Goal: Task Accomplishment & Management: Complete application form

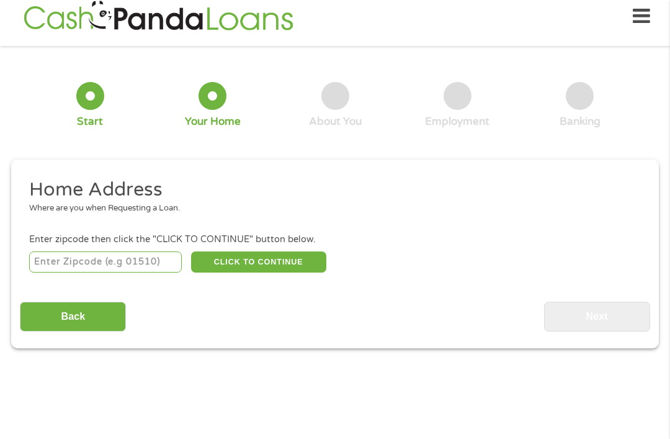
scroll to position [13, 0]
click at [151, 267] on input "number" at bounding box center [105, 261] width 153 height 21
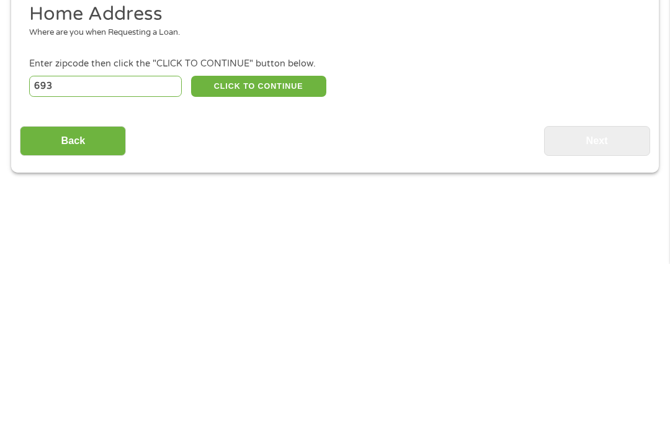
type input "6933"
type input "6"
type input "78238"
click at [285, 251] on button "CLICK TO CONTINUE" at bounding box center [258, 261] width 135 height 21
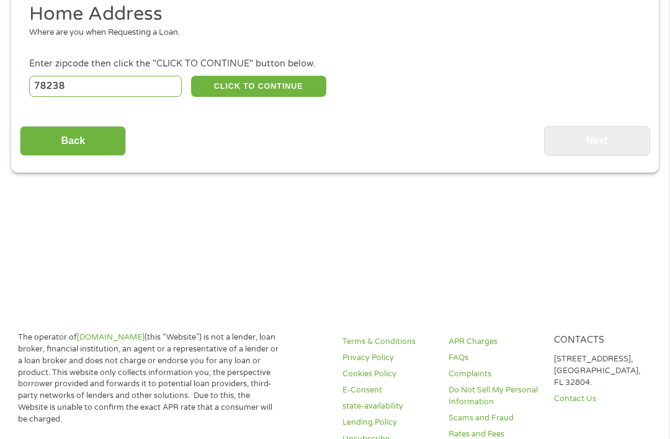
type input "78238"
type input "San Antonio"
select select "[US_STATE]"
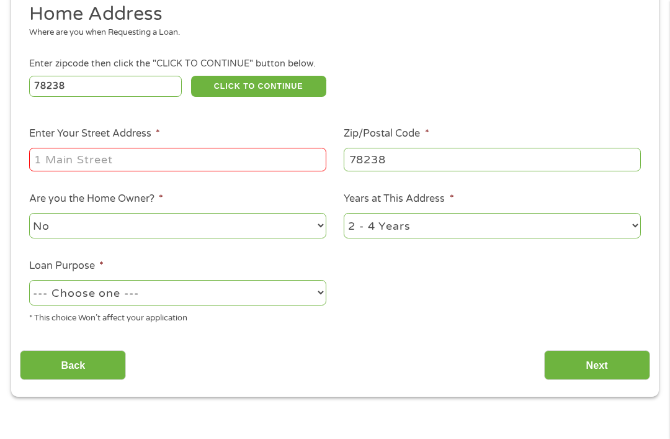
click at [277, 153] on li "Enter Your Street Address *" at bounding box center [177, 150] width 315 height 48
click at [289, 169] on input "Enter Your Street Address *" at bounding box center [177, 160] width 297 height 24
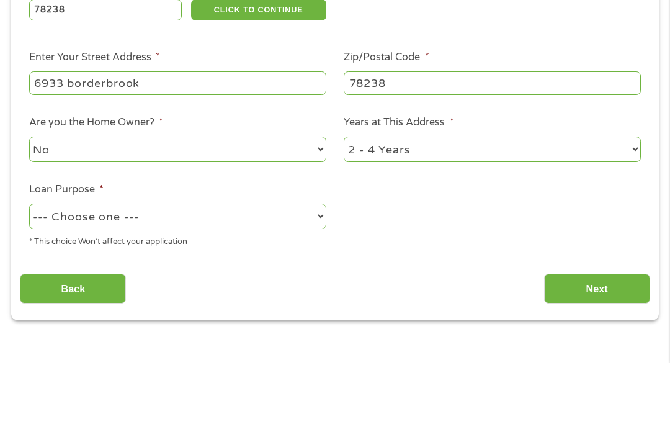
type input "6933 borderbrook"
click at [271, 213] on select "No Yes" at bounding box center [177, 225] width 297 height 25
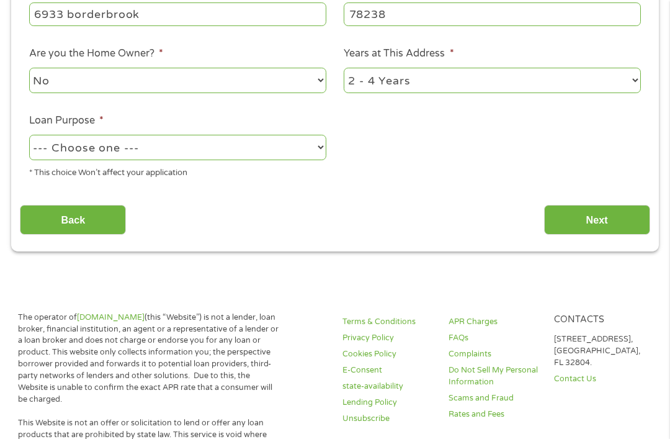
click at [445, 91] on select "1 Year or less 1 - 2 Years 2 - 4 Years Over 4 Years" at bounding box center [492, 80] width 297 height 25
select select "12months"
click at [281, 159] on select "--- Choose one --- Pay Bills Debt Consolidation Home Improvement Major Purchase…" at bounding box center [177, 147] width 297 height 25
select select "paybills"
click at [595, 229] on input "Next" at bounding box center [597, 220] width 106 height 30
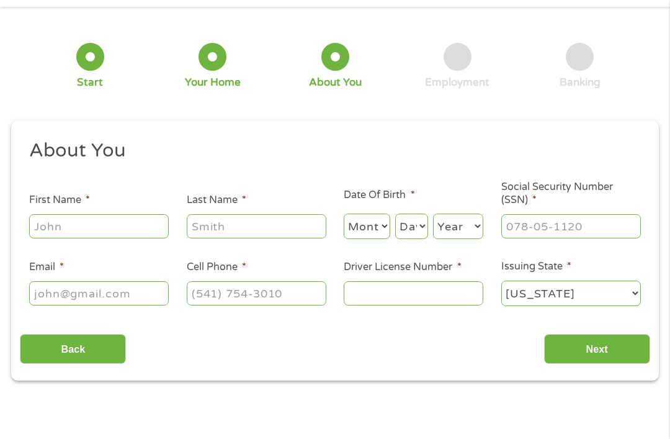
scroll to position [13, 0]
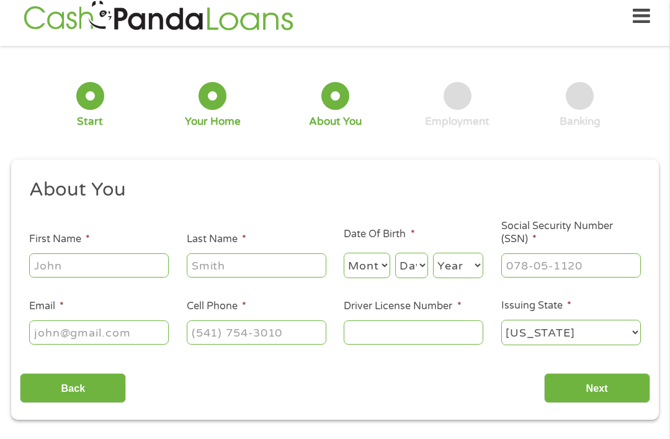
click at [121, 259] on input "First Name *" at bounding box center [99, 265] width 140 height 24
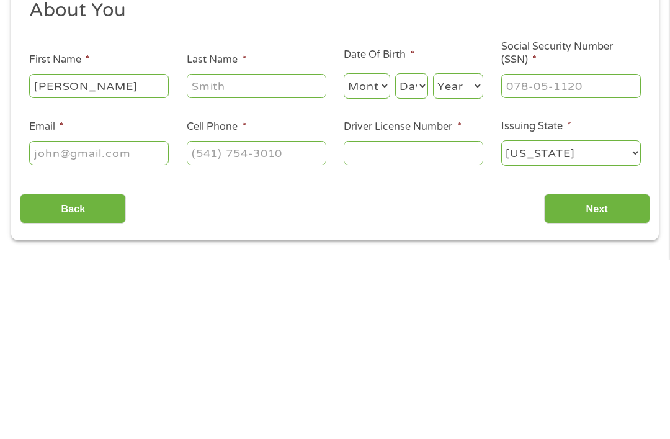
type input "[PERSON_NAME]"
click at [290, 253] on input "Last Name *" at bounding box center [257, 265] width 140 height 24
type input "[PERSON_NAME]"
click at [368, 252] on select "Month 1 2 3 4 5 6 7 8 9 10 11 12" at bounding box center [367, 264] width 47 height 25
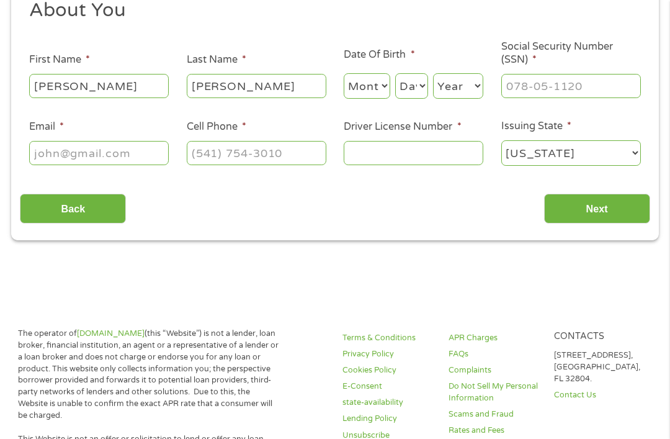
select select "8"
click at [406, 84] on select "Day 1 2 3 4 5 6 7 8 9 10 11 12 13 14 15 16 17 18 19 20 21 22 23 24 25 26 27 28 …" at bounding box center [411, 85] width 33 height 25
select select "13"
click at [461, 86] on select "Year [DATE] 2006 2005 2004 2003 2002 2001 2000 1999 1998 1997 1996 1995 1994 19…" at bounding box center [458, 85] width 50 height 25
select select "1982"
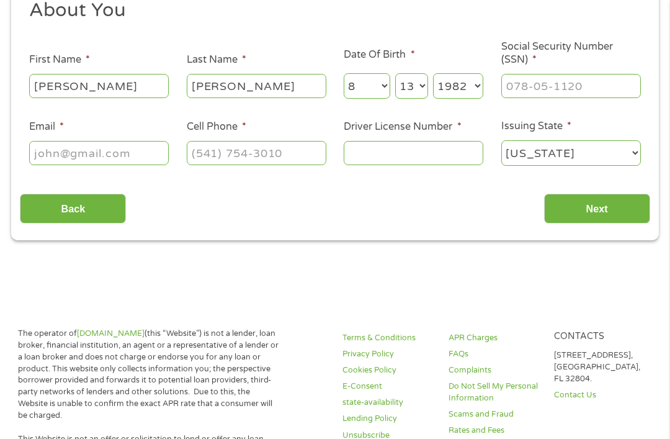
click at [584, 85] on input "Social Security Number (SSN) *" at bounding box center [571, 86] width 140 height 24
type input "455-63-7075"
click at [133, 154] on input "Email *" at bounding box center [99, 153] width 140 height 24
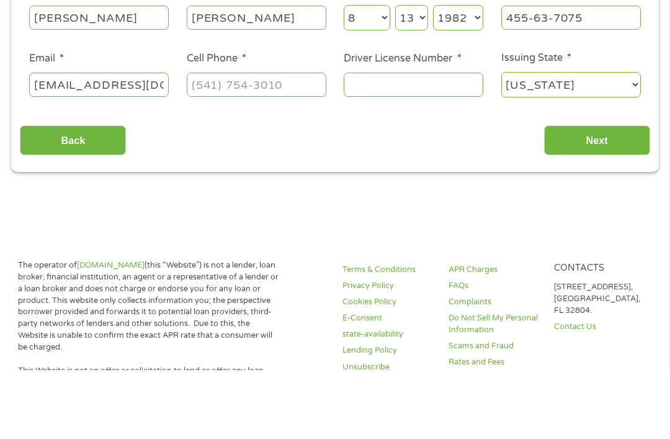
type input "[EMAIL_ADDRESS][DOMAIN_NAME]"
click at [283, 141] on input "Cell Phone *" at bounding box center [257, 153] width 140 height 24
type input "[PHONE_NUMBER]"
click at [426, 141] on input "Driver License Number *" at bounding box center [414, 153] width 140 height 24
type input "25245444"
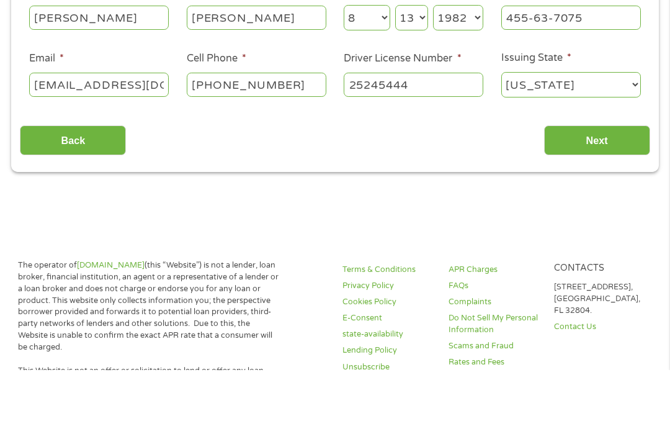
click at [618, 141] on select "[US_STATE] [US_STATE] [US_STATE] [US_STATE] [US_STATE] [US_STATE] [US_STATE] [U…" at bounding box center [571, 153] width 140 height 25
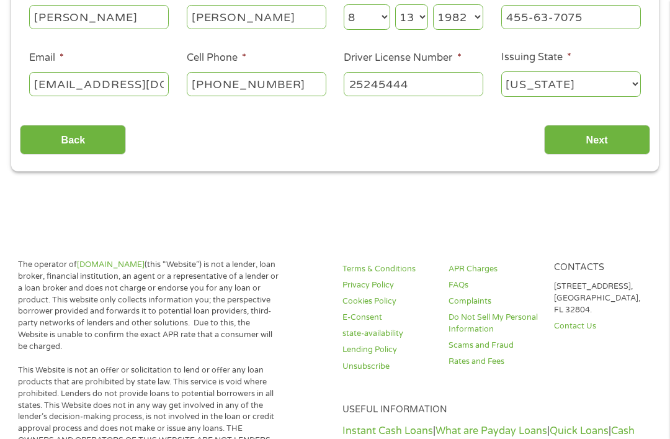
click at [595, 143] on input "Next" at bounding box center [597, 140] width 106 height 30
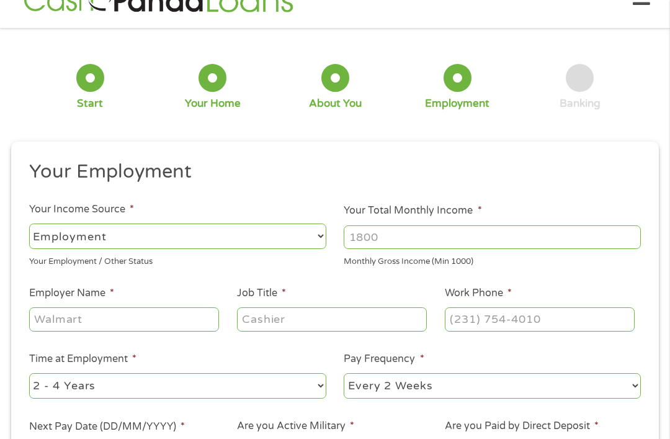
scroll to position [13, 0]
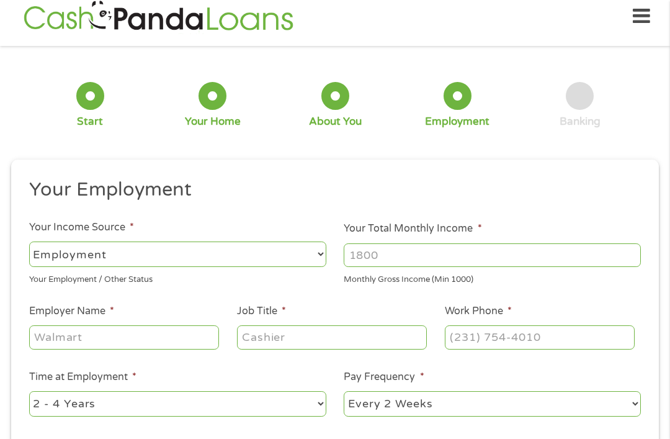
click at [287, 259] on select "--- Choose one --- Employment [DEMOGRAPHIC_DATA] Benefits" at bounding box center [177, 253] width 297 height 25
click at [464, 248] on input "Your Total Monthly Income *" at bounding box center [492, 255] width 297 height 24
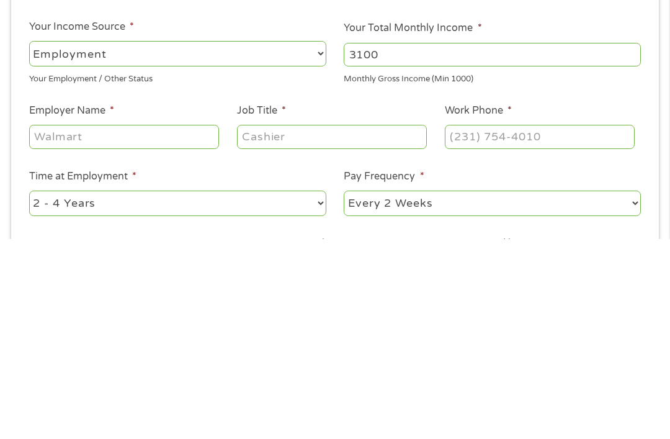
type input "3100"
click at [179, 325] on input "Employer Name *" at bounding box center [124, 337] width 190 height 24
type input "[GEOGRAPHIC_DATA]"
click at [365, 325] on input "Job Title *" at bounding box center [332, 337] width 190 height 24
type input "Team lead"
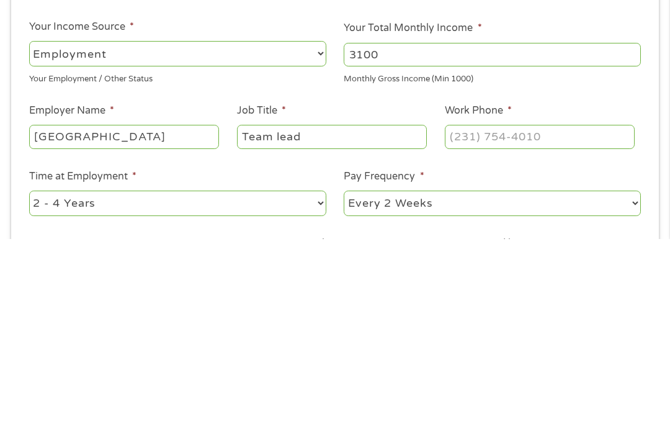
click at [563, 325] on input "Work Phone *" at bounding box center [540, 337] width 190 height 24
type input "[PHONE_NUMBER]"
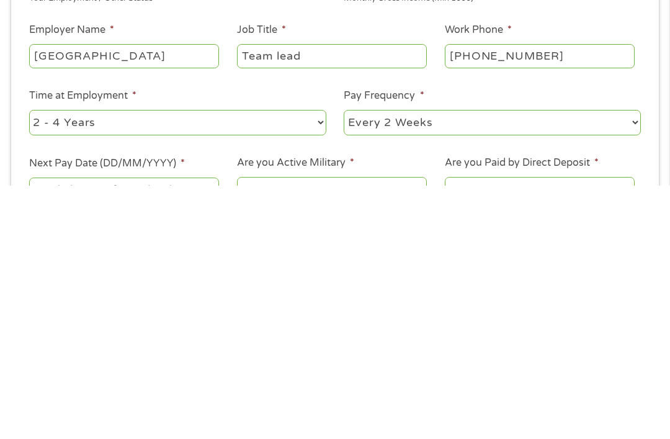
click at [279, 363] on select "--- Choose one --- 1 Year or less 1 - 2 Years 2 - 4 Years Over 4 Years" at bounding box center [177, 375] width 297 height 25
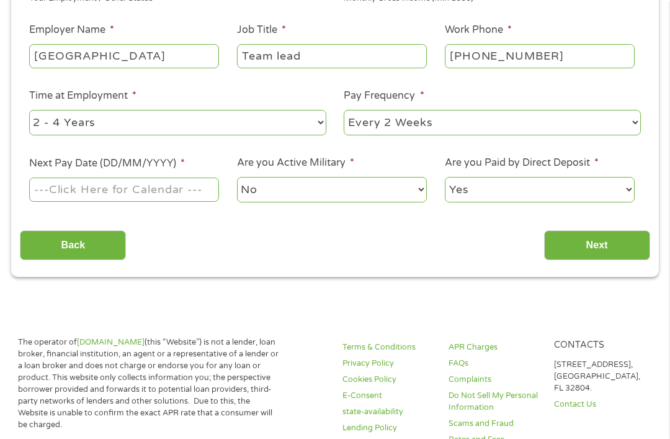
select select "24months"
click at [450, 130] on select "--- Choose one --- Every 2 Weeks Every Week Monthly Semi-Monthly" at bounding box center [492, 122] width 297 height 25
click at [190, 201] on input "Next Pay Date (DD/MM/YYYY) *" at bounding box center [124, 189] width 190 height 24
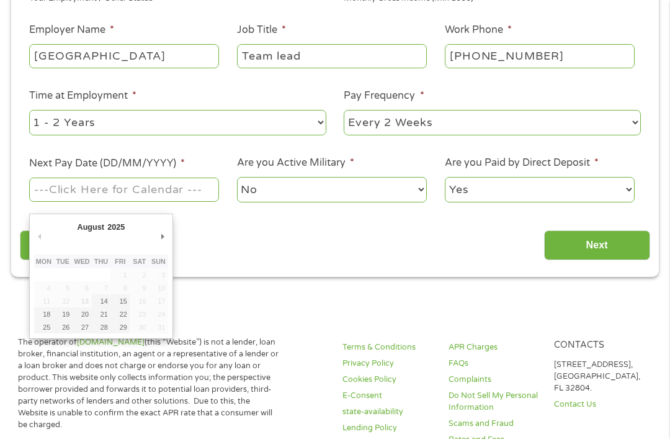
type input "[DATE]"
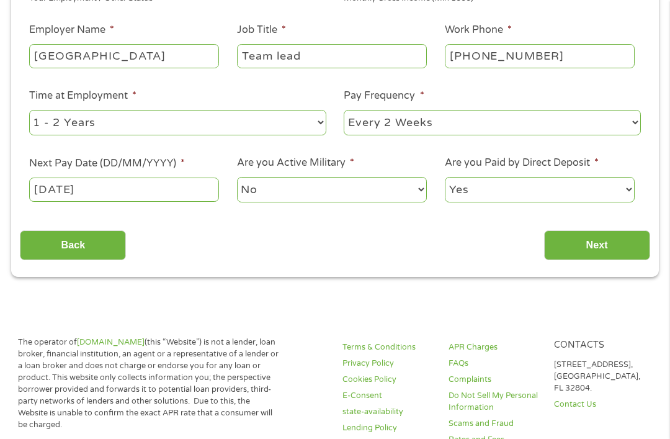
click at [393, 201] on select "No Yes" at bounding box center [332, 189] width 190 height 25
click at [510, 202] on select "Yes No" at bounding box center [540, 189] width 190 height 25
click at [594, 259] on input "Next" at bounding box center [597, 245] width 106 height 30
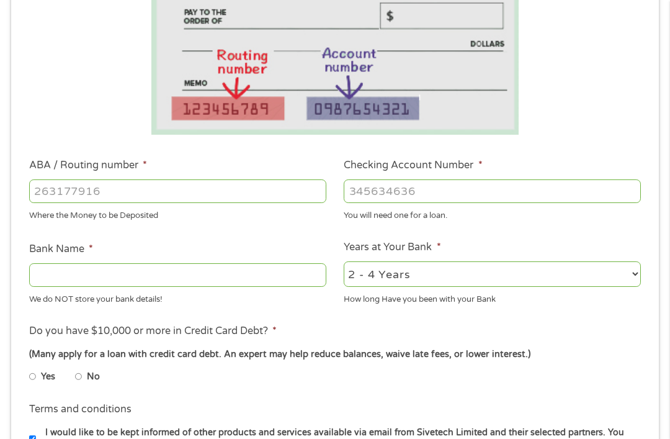
scroll to position [272, 0]
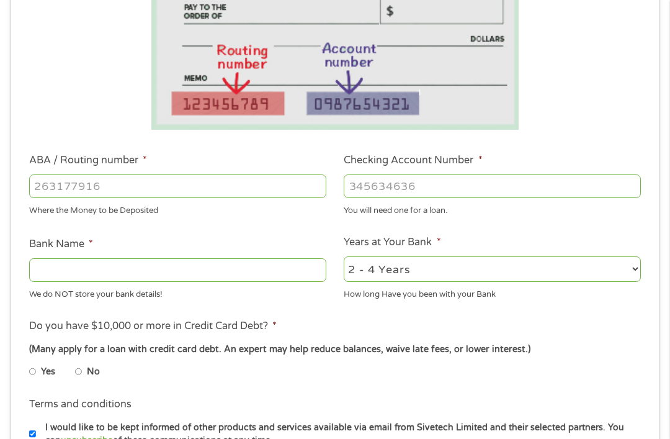
click at [252, 181] on input "ABA / Routing number *" at bounding box center [177, 187] width 297 height 24
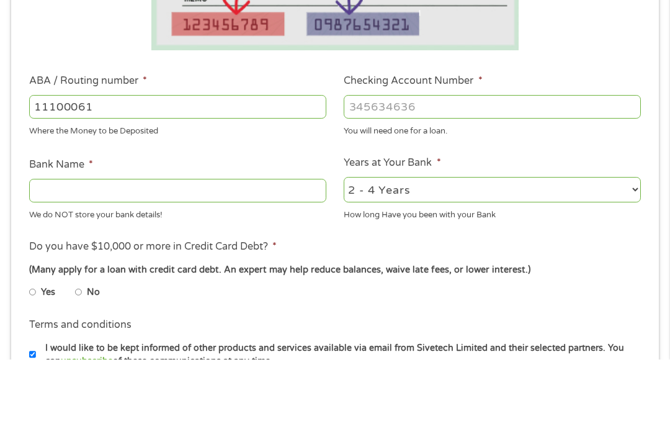
type input "111000614"
type input "JPMORGAN CHASE BANK NA"
type input "111000614"
click at [527, 175] on input "Checking Account Number *" at bounding box center [492, 187] width 297 height 24
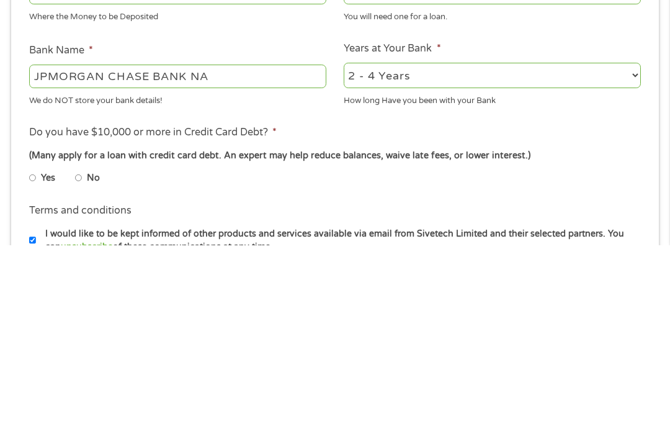
type input "2901948505"
click at [400, 257] on select "2 - 4 Years 6 - 12 Months 1 - 2 Years Over 4 Years" at bounding box center [492, 269] width 297 height 25
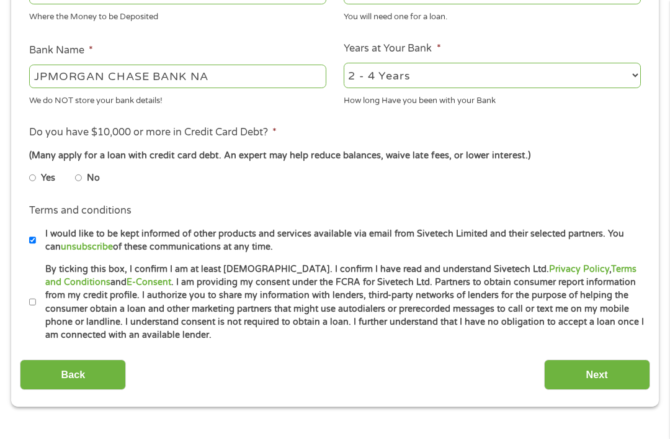
select select "24months"
click at [82, 188] on input "No" at bounding box center [78, 178] width 7 height 20
radio input "true"
click at [47, 329] on label "By ticking this box, I confirm I am at least [DEMOGRAPHIC_DATA]. I confirm I ha…" at bounding box center [340, 301] width 609 height 79
click at [37, 312] on input "By ticking this box, I confirm I am at least [DEMOGRAPHIC_DATA]. I confirm I ha…" at bounding box center [32, 302] width 7 height 20
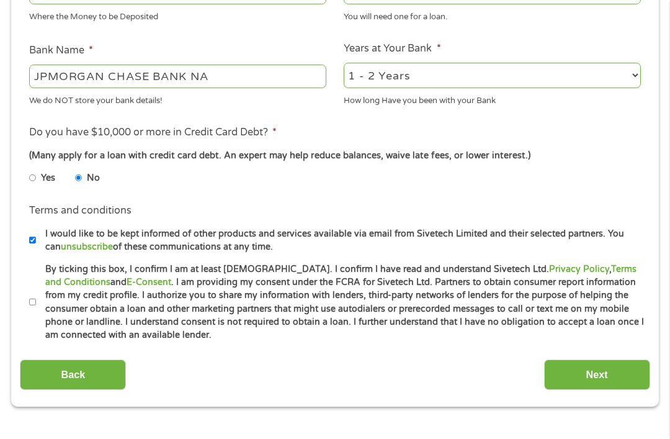
checkbox input "true"
click at [571, 390] on input "Next" at bounding box center [597, 374] width 106 height 30
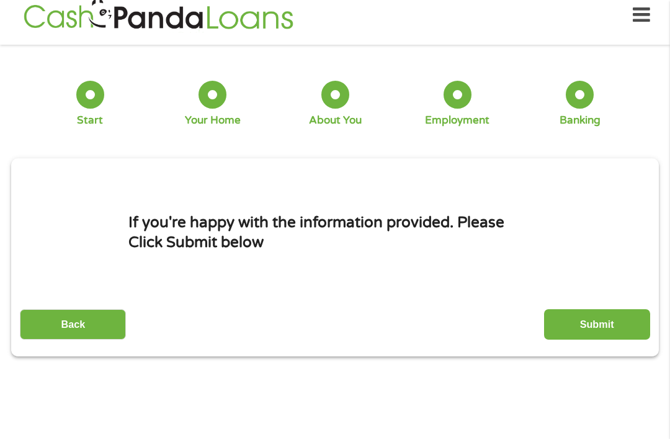
scroll to position [13, 0]
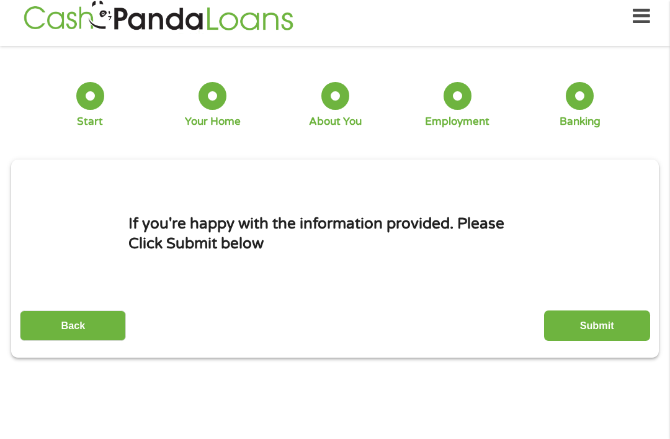
click at [561, 339] on input "Submit" at bounding box center [597, 325] width 106 height 30
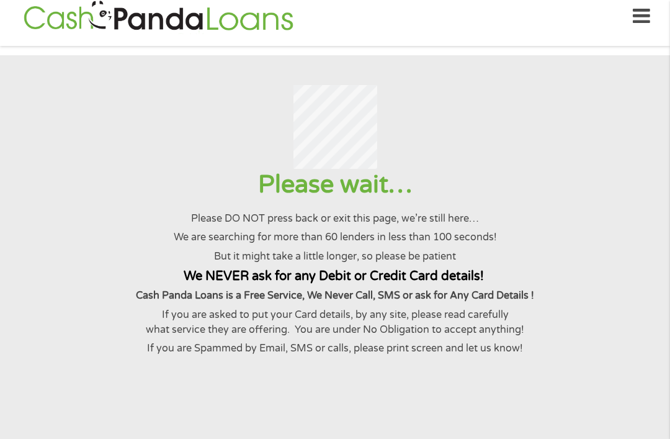
scroll to position [0, 0]
